Goal: Task Accomplishment & Management: Complete application form

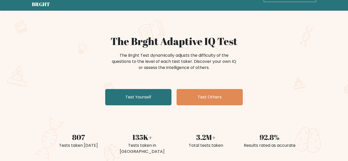
scroll to position [23, 0]
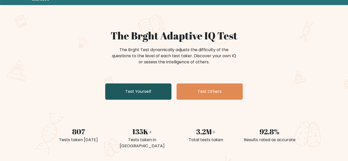
click at [159, 93] on link "Test Yourself" at bounding box center [138, 92] width 66 height 16
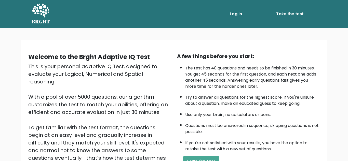
scroll to position [72, 0]
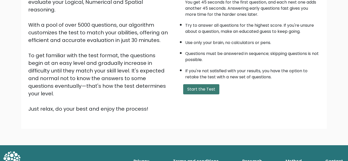
click at [197, 91] on button "Start the Test" at bounding box center [201, 89] width 36 height 10
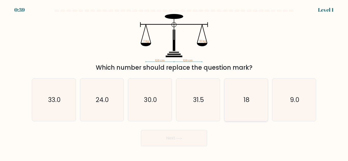
click at [245, 106] on icon "18" at bounding box center [246, 100] width 43 height 43
click at [174, 82] on input "e. 18" at bounding box center [174, 81] width 0 height 1
radio input "true"
click at [188, 145] on button "Next" at bounding box center [174, 138] width 66 height 16
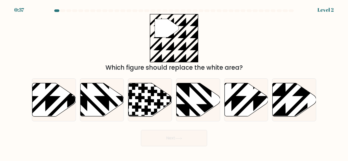
click at [188, 145] on button "Next" at bounding box center [174, 138] width 66 height 16
click at [218, 47] on div "" Which figure should replace the white area?" at bounding box center [174, 43] width 291 height 58
click at [298, 108] on icon at bounding box center [295, 99] width 44 height 33
click at [174, 82] on input "f." at bounding box center [174, 81] width 0 height 1
radio input "true"
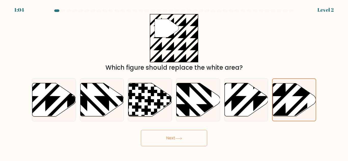
click at [177, 139] on icon at bounding box center [178, 138] width 7 height 3
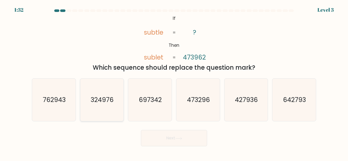
click at [116, 107] on icon "324976" at bounding box center [102, 100] width 43 height 43
click at [174, 82] on input "b. 324976" at bounding box center [174, 81] width 0 height 1
radio input "true"
click at [162, 130] on button "Next" at bounding box center [174, 138] width 66 height 16
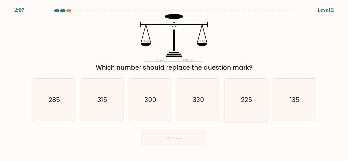
click at [239, 97] on icon "225" at bounding box center [246, 100] width 43 height 43
click at [174, 82] on input "e. 225" at bounding box center [174, 81] width 0 height 1
radio input "true"
click at [199, 140] on button "Next" at bounding box center [174, 138] width 66 height 16
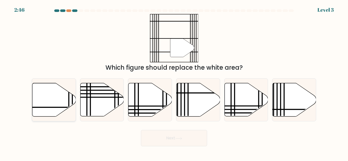
click at [51, 102] on icon at bounding box center [54, 99] width 44 height 33
click at [174, 82] on input "a." at bounding box center [174, 81] width 0 height 1
radio input "true"
click at [167, 136] on button "Next" at bounding box center [174, 138] width 66 height 16
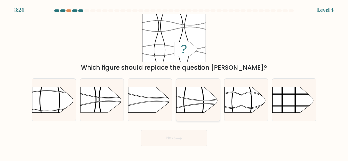
click at [190, 95] on rect at bounding box center [176, 81] width 113 height 86
click at [174, 82] on input "d." at bounding box center [174, 81] width 0 height 1
radio input "true"
click at [173, 141] on button "Next" at bounding box center [174, 138] width 66 height 16
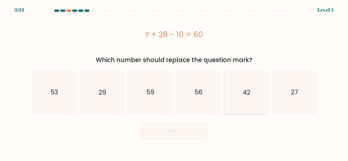
click at [258, 107] on icon "42" at bounding box center [246, 92] width 43 height 43
click at [174, 82] on input "e. 42" at bounding box center [174, 81] width 0 height 1
radio input "true"
click at [168, 127] on button "Next" at bounding box center [174, 131] width 66 height 16
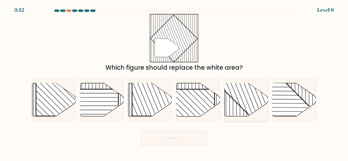
click at [243, 100] on rect at bounding box center [259, 82] width 85 height 85
click at [174, 82] on input "e." at bounding box center [174, 81] width 0 height 1
radio input "true"
click at [193, 138] on button "Next" at bounding box center [174, 138] width 66 height 16
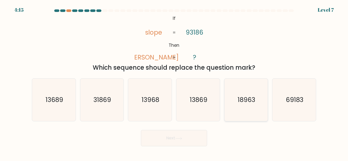
click at [255, 106] on icon "18963" at bounding box center [246, 100] width 43 height 43
click at [174, 82] on input "e. 18963" at bounding box center [174, 81] width 0 height 1
radio input "true"
click at [197, 135] on button "Next" at bounding box center [174, 138] width 66 height 16
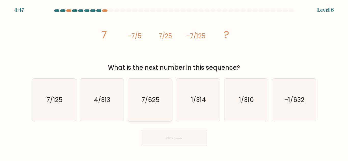
click at [160, 103] on icon "7/625" at bounding box center [150, 100] width 43 height 43
click at [174, 82] on input "c. 7/625" at bounding box center [174, 81] width 0 height 1
radio input "true"
click at [180, 141] on button "Next" at bounding box center [174, 138] width 66 height 16
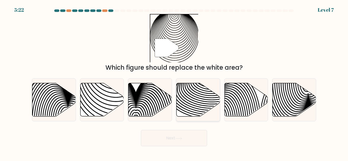
click at [197, 106] on icon at bounding box center [212, 97] width 88 height 44
click at [174, 82] on input "d." at bounding box center [174, 81] width 0 height 1
radio input "true"
click at [177, 138] on icon at bounding box center [178, 138] width 7 height 3
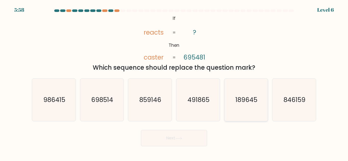
click at [263, 116] on icon "189645" at bounding box center [246, 100] width 43 height 43
click at [174, 82] on input "e. 189645" at bounding box center [174, 81] width 0 height 1
radio input "true"
click at [297, 110] on icon "846159" at bounding box center [294, 100] width 43 height 43
click at [174, 82] on input "f. 846159" at bounding box center [174, 81] width 0 height 1
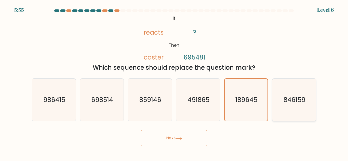
radio input "true"
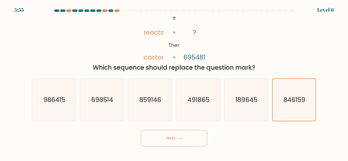
click at [177, 142] on button "Next" at bounding box center [174, 138] width 66 height 16
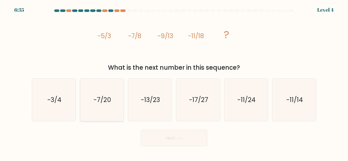
click at [102, 88] on icon "-7/20" at bounding box center [102, 100] width 43 height 43
click at [174, 82] on input "b. -7/20" at bounding box center [174, 81] width 0 height 1
radio input "true"
click at [178, 133] on button "Next" at bounding box center [174, 138] width 66 height 16
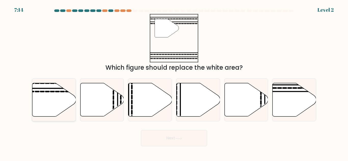
click at [54, 107] on icon at bounding box center [54, 99] width 44 height 33
click at [174, 82] on input "a." at bounding box center [174, 81] width 0 height 1
radio input "true"
click at [190, 139] on button "Next" at bounding box center [174, 138] width 66 height 16
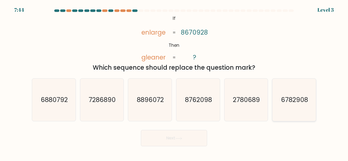
click at [308, 112] on icon "6782908" at bounding box center [294, 100] width 43 height 43
click at [174, 82] on input "f. 6782908" at bounding box center [174, 81] width 0 height 1
radio input "true"
click at [181, 139] on icon at bounding box center [178, 138] width 7 height 3
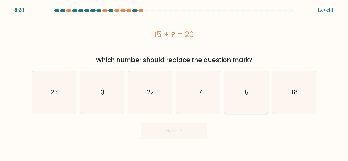
click at [241, 105] on icon "5" at bounding box center [246, 92] width 43 height 43
click at [174, 82] on input "e. 5" at bounding box center [174, 81] width 0 height 1
radio input "true"
click at [199, 130] on button "Next" at bounding box center [174, 131] width 66 height 16
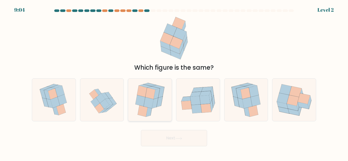
click at [145, 91] on icon at bounding box center [142, 91] width 10 height 11
click at [174, 82] on input "c." at bounding box center [174, 81] width 0 height 1
radio input "true"
click at [191, 146] on button "Next" at bounding box center [174, 138] width 66 height 16
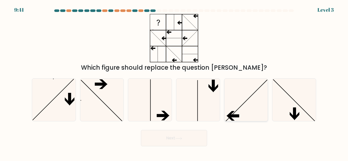
click at [255, 99] on icon at bounding box center [246, 100] width 43 height 43
click at [174, 82] on input "e." at bounding box center [174, 81] width 0 height 1
radio input "true"
click at [186, 144] on button "Next" at bounding box center [174, 138] width 66 height 16
